Goal: Task Accomplishment & Management: Use online tool/utility

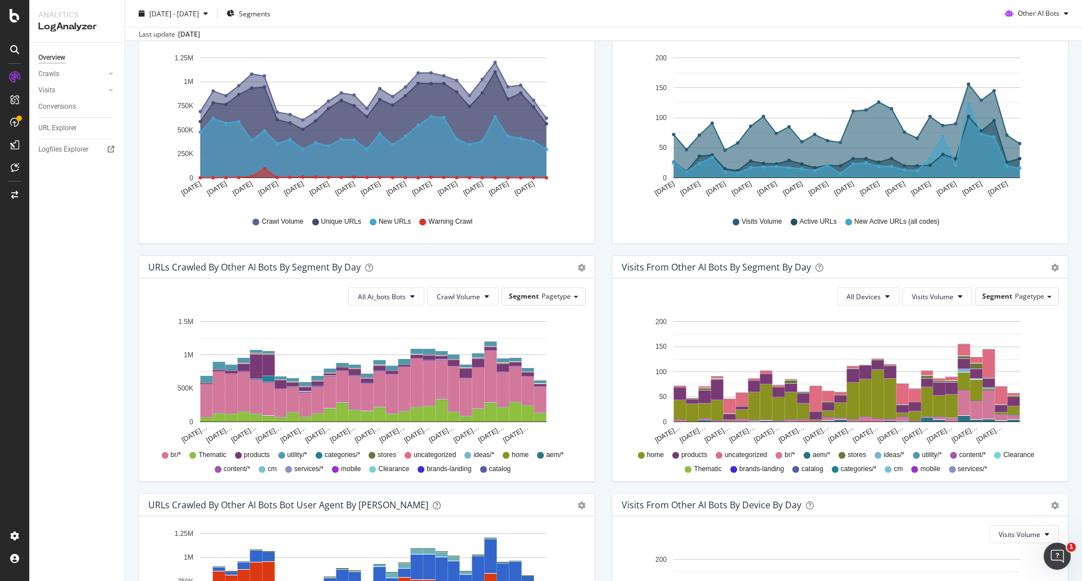
scroll to position [56, 0]
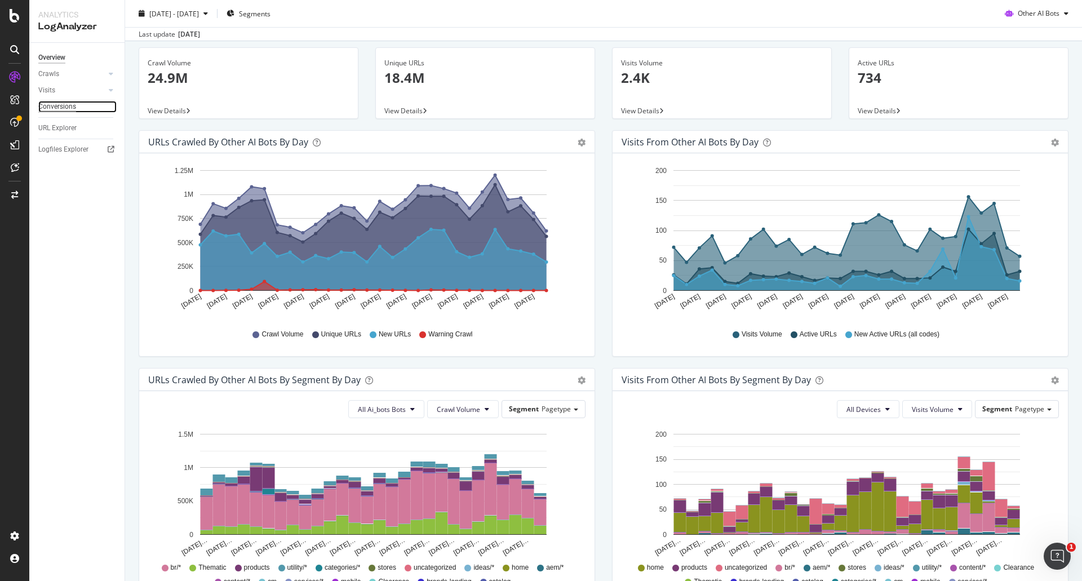
click at [59, 106] on div "Conversions" at bounding box center [57, 107] width 38 height 12
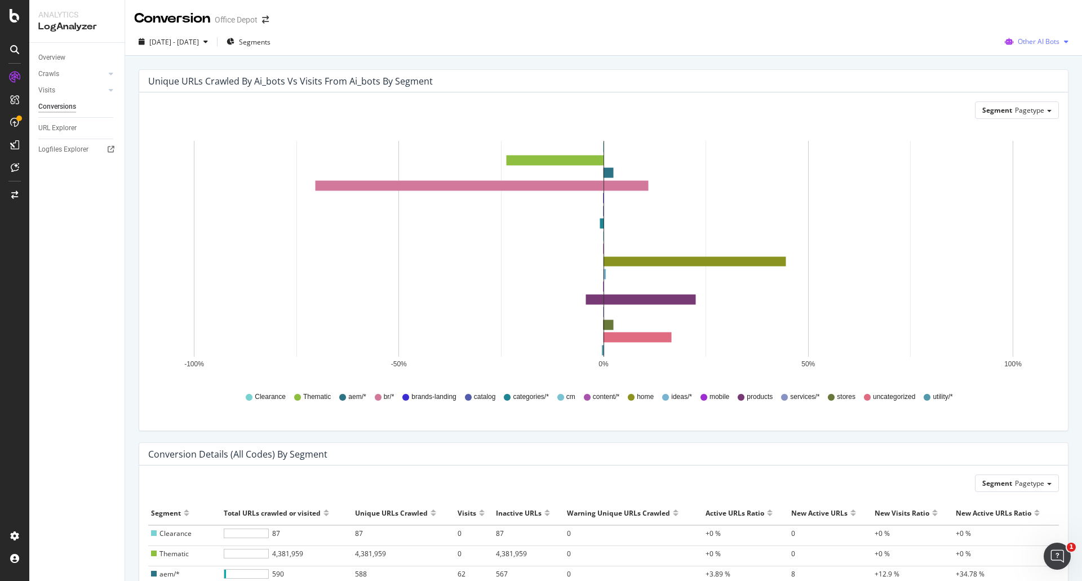
click at [1020, 38] on span "Other AI Bots" at bounding box center [1039, 42] width 42 height 10
click at [1014, 68] on span at bounding box center [1008, 64] width 14 height 14
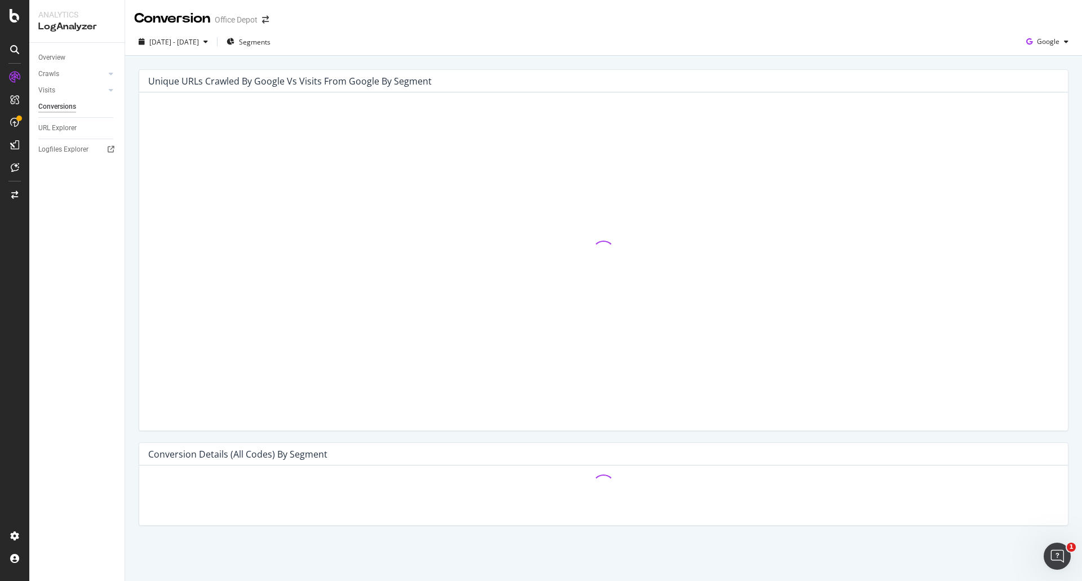
click at [507, 41] on div "[DATE] - [DATE] Segments Google" at bounding box center [603, 44] width 957 height 23
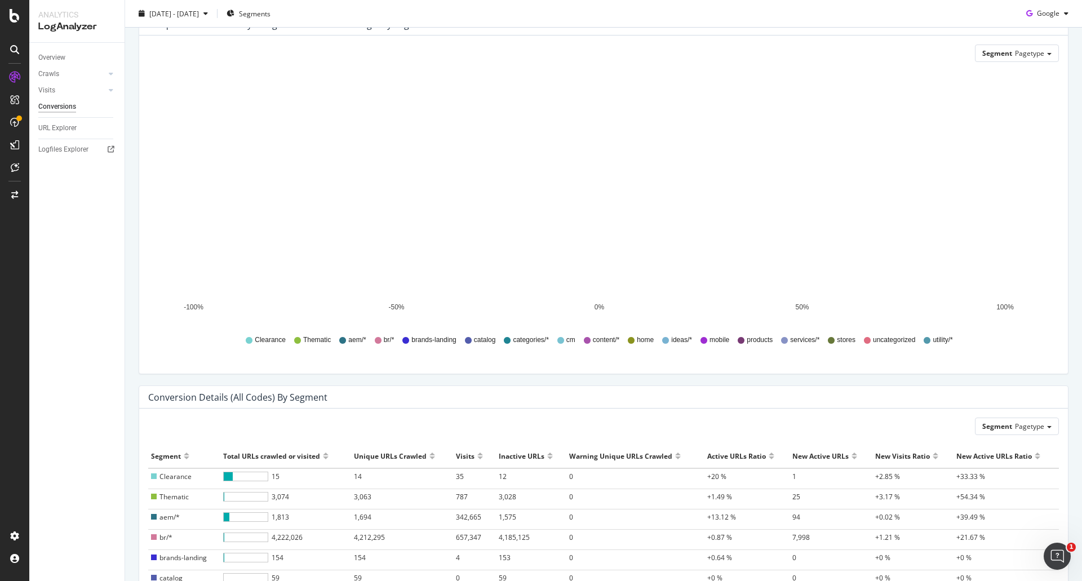
scroll to position [56, 0]
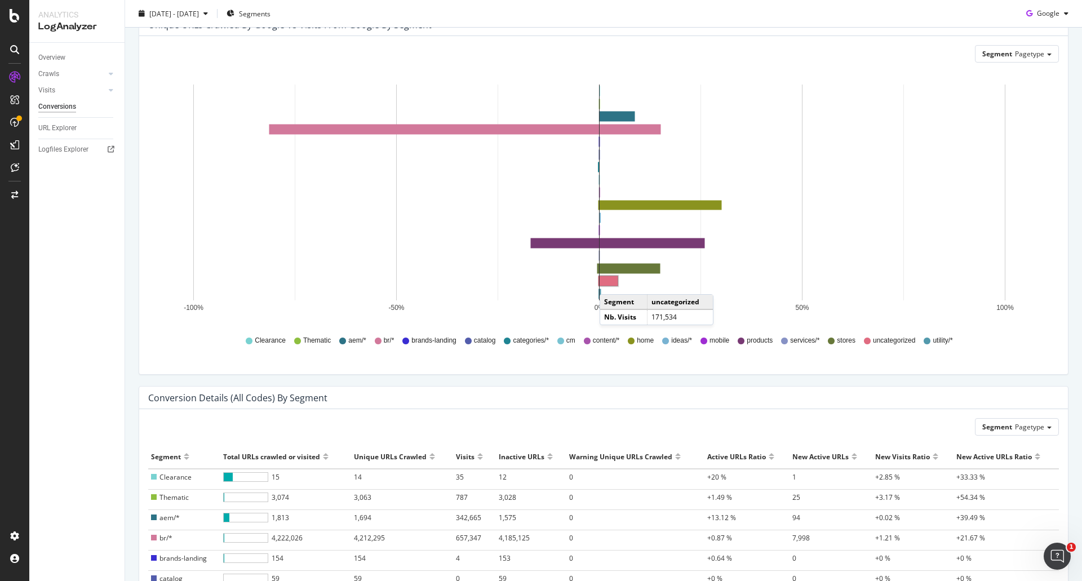
click at [611, 283] on rect "A chart." at bounding box center [608, 281] width 18 height 10
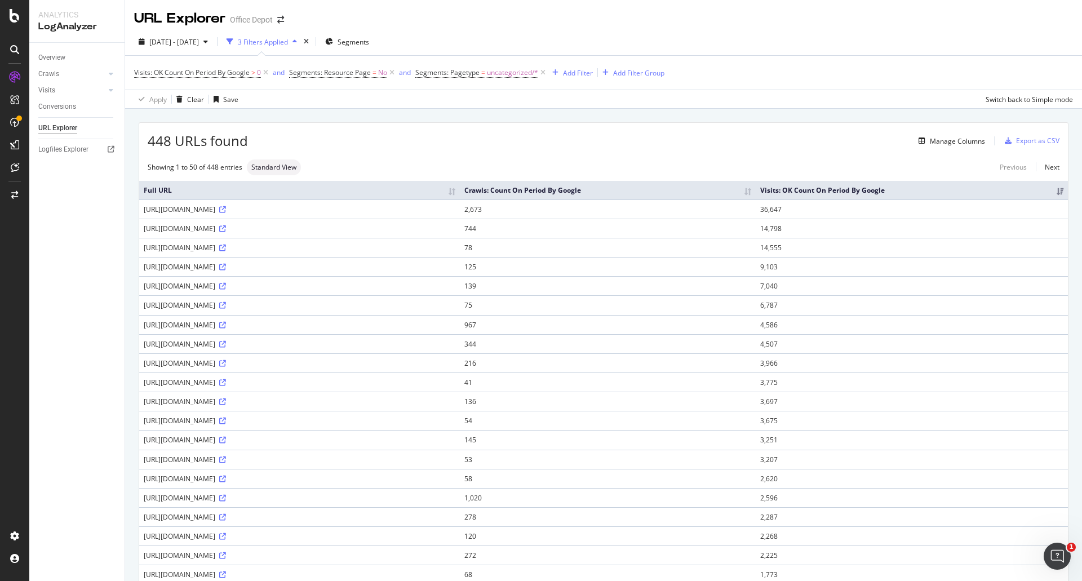
drag, startPoint x: 442, startPoint y: 36, endPoint x: 443, endPoint y: 28, distance: 8.6
click at [443, 28] on div "URL Explorer Office Depot [DATE] - [DATE] 3 Filters Applied Segments Visits: OK…" at bounding box center [603, 290] width 957 height 581
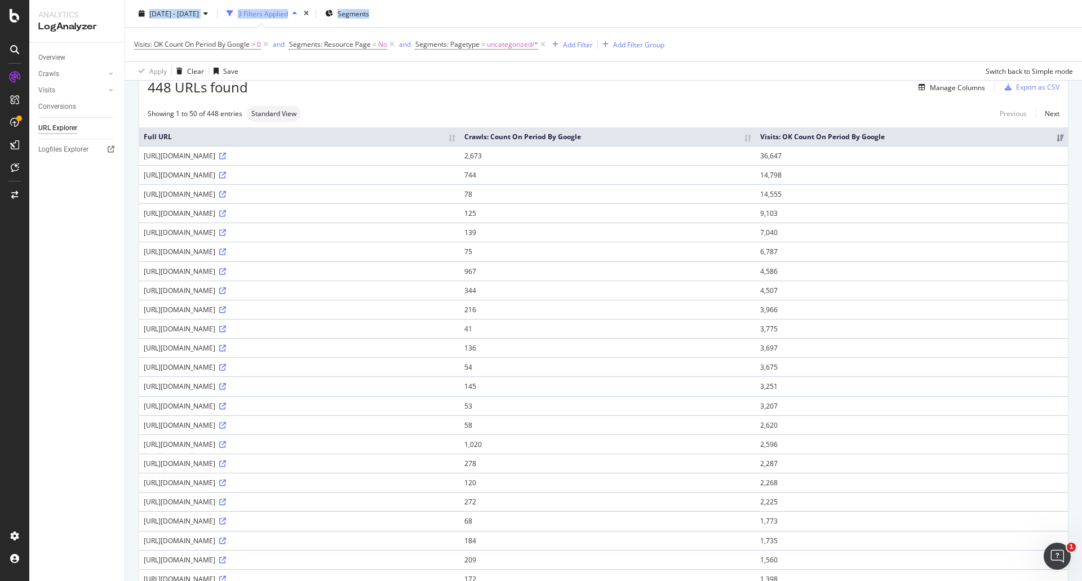
scroll to position [113, 0]
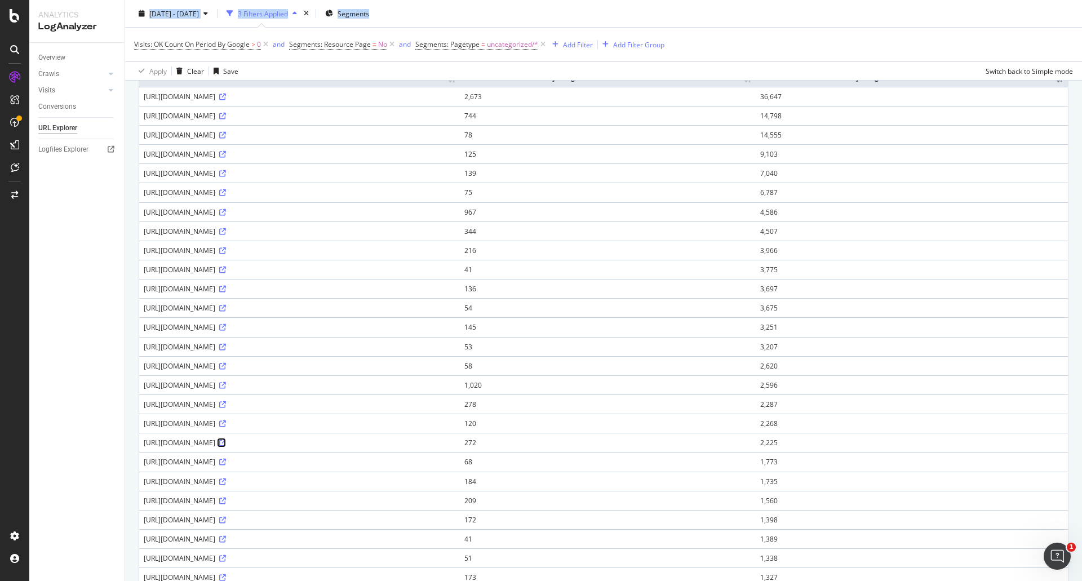
click at [226, 442] on icon at bounding box center [222, 442] width 7 height 7
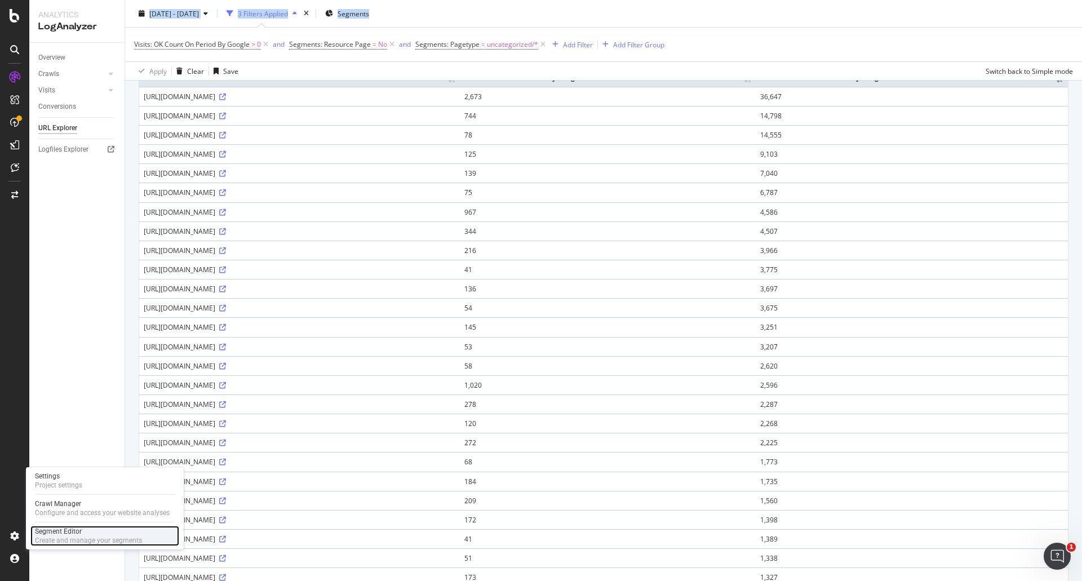
click at [68, 532] on div "Segment Editor" at bounding box center [88, 531] width 107 height 9
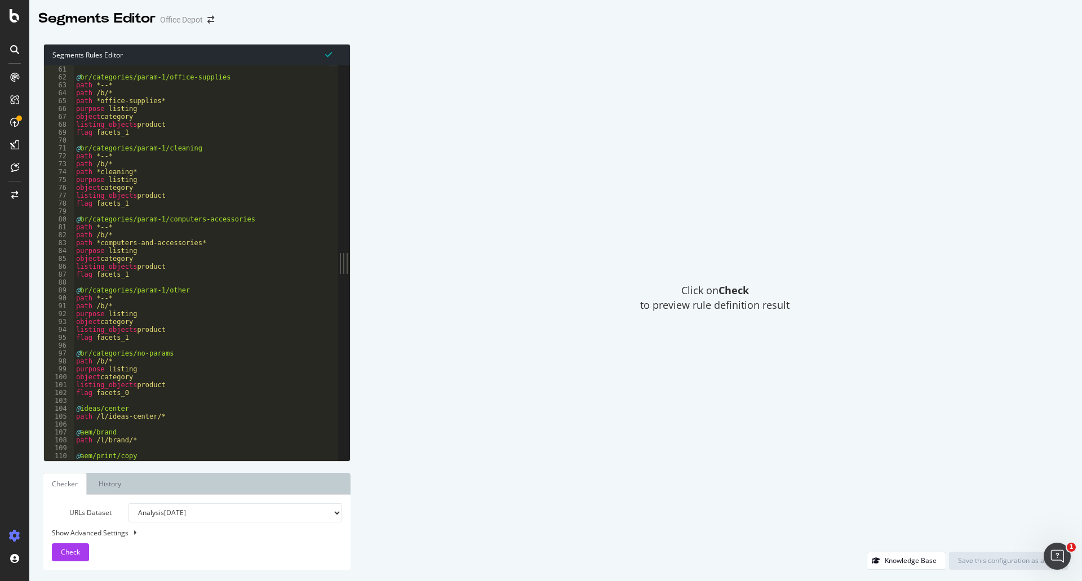
scroll to position [104, 0]
drag, startPoint x: 159, startPoint y: 256, endPoint x: 295, endPoint y: 225, distance: 139.3
click at [295, 225] on div "@ br/categories/param-1/office-supplies path *--* path /b/* path *office-suppli…" at bounding box center [384, 266] width 621 height 402
type textarea "path *--*"
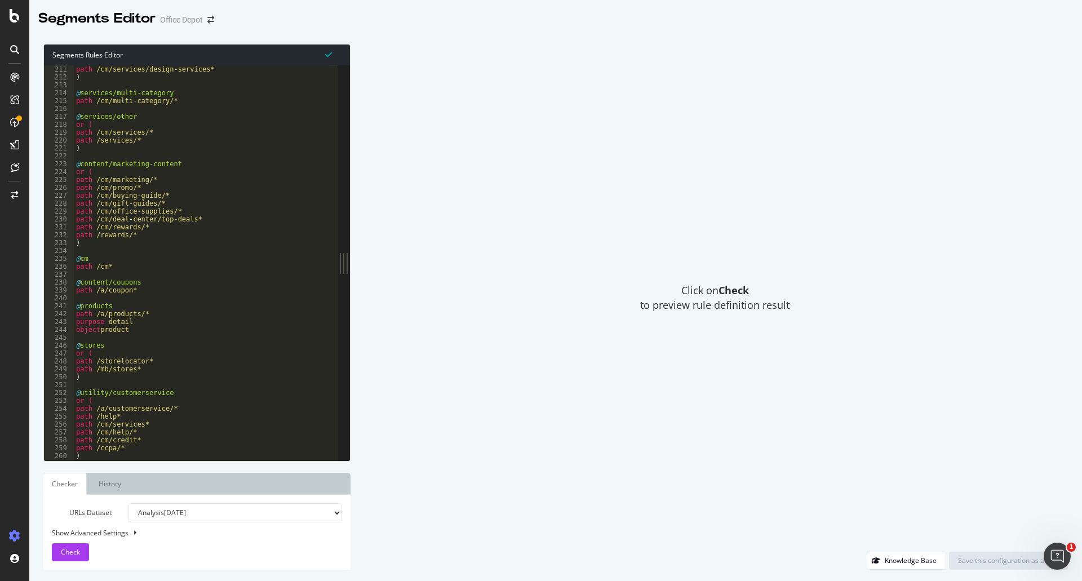
scroll to position [364, 0]
type input "a"
type textarea "path /b/*"
type input "ae"
type textarea "@aem/brand"
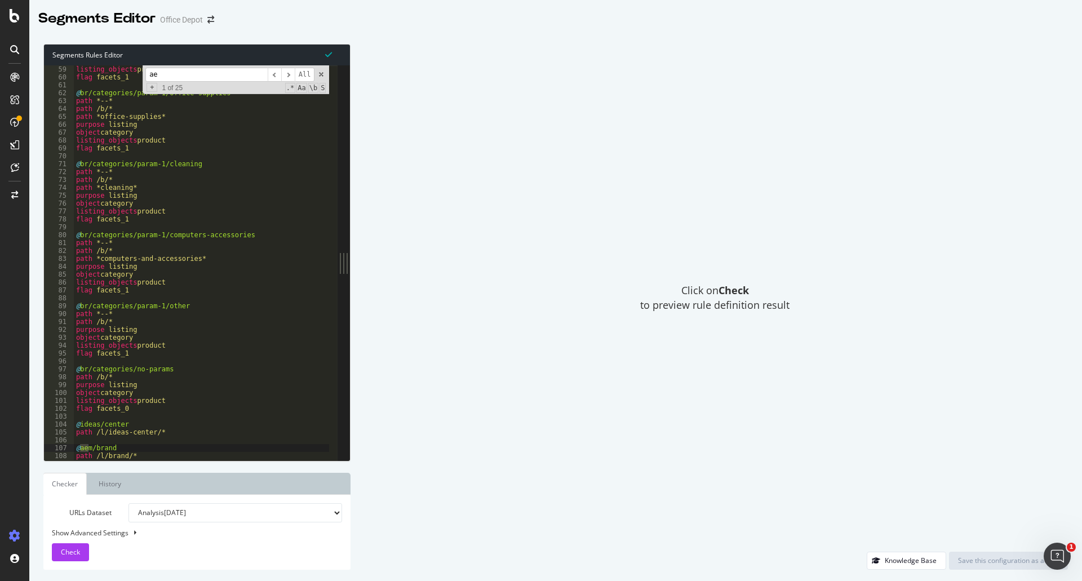
scroll to position [100, 0]
type input "aem"
type textarea "@aem/print/copy"
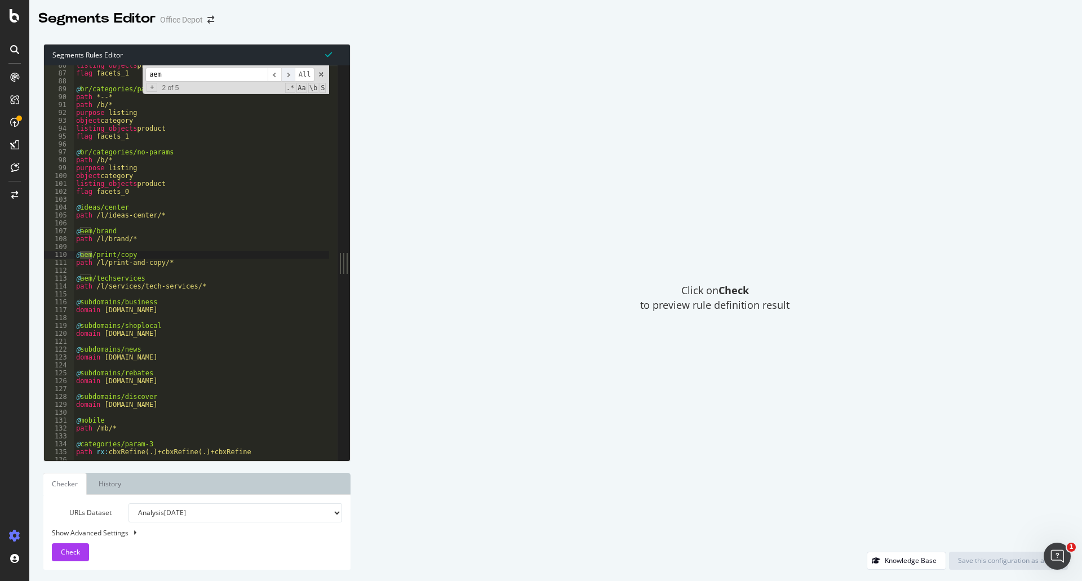
type input "aem"
click at [291, 77] on span "​" at bounding box center [288, 75] width 14 height 14
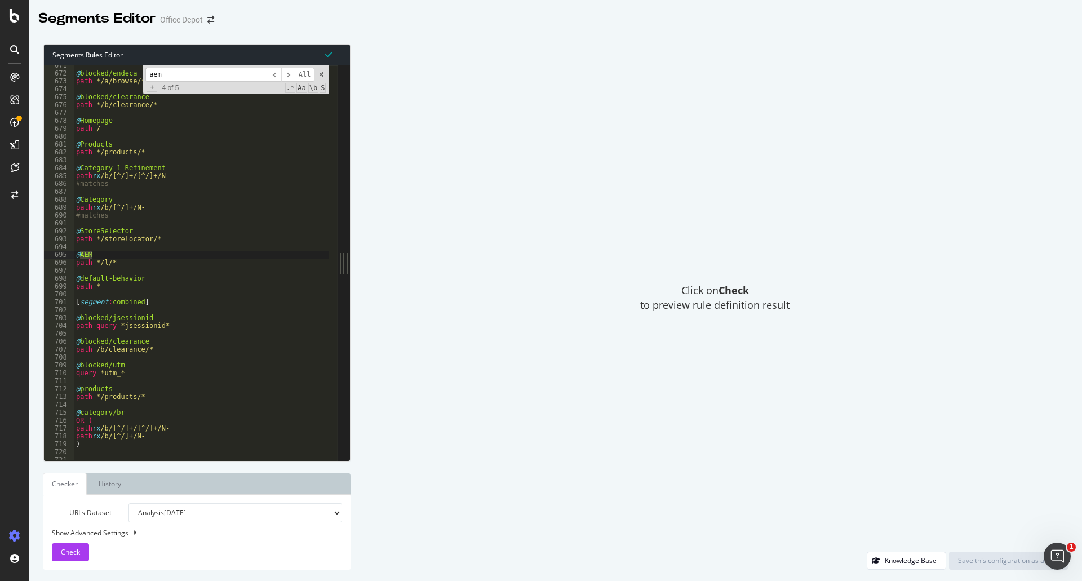
type textarea "path */l/*"
click at [103, 265] on div "@ blocked/endeca path */a/browse/* @ blocked/clearance path */b/clearance/* @ H…" at bounding box center [384, 262] width 621 height 402
click at [65, 556] on span "Check" at bounding box center [70, 552] width 19 height 10
